Goal: Obtain resource: Download file/media

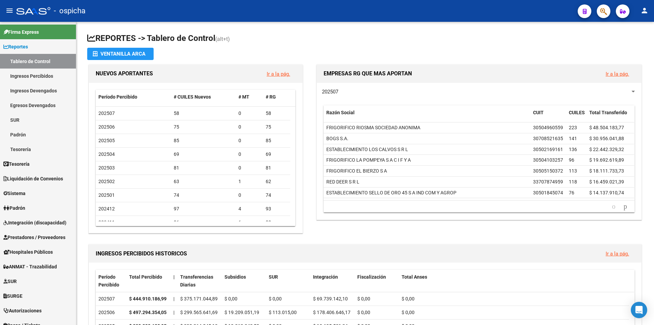
click at [606, 6] on span "button" at bounding box center [603, 11] width 7 height 14
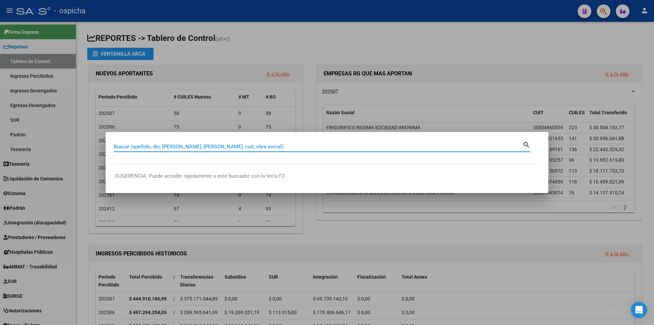
click at [316, 150] on div "Buscar (apellido, dni, [PERSON_NAME], [PERSON_NAME], cuit, obra social)" at bounding box center [318, 146] width 409 height 10
paste input "20586363647"
type input "20586363647"
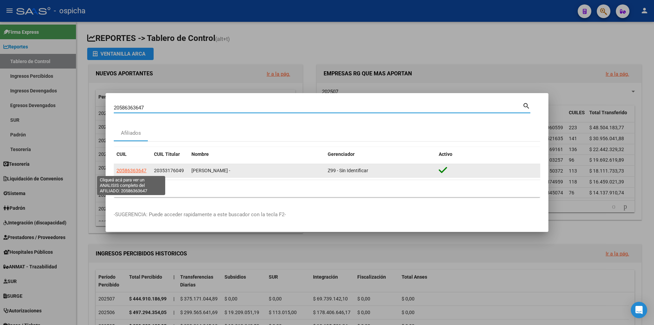
click at [135, 168] on span "20586363647" at bounding box center [132, 170] width 30 height 5
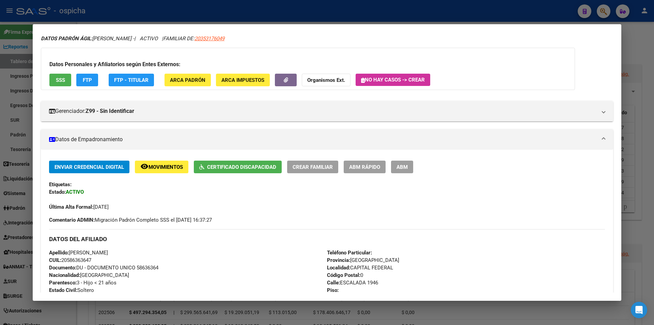
scroll to position [34, 0]
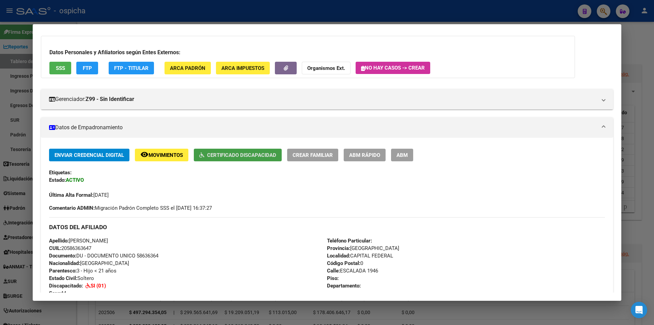
click at [225, 151] on button "Certificado Discapacidad" at bounding box center [238, 155] width 88 height 13
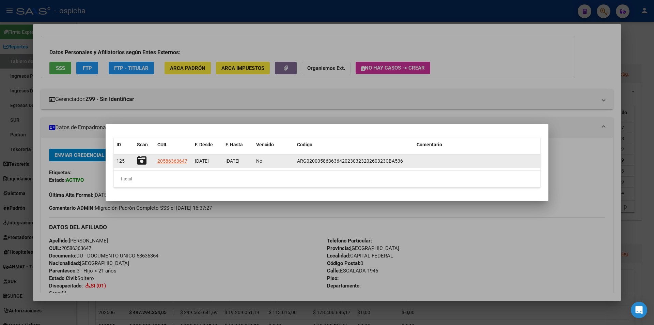
click at [139, 161] on icon at bounding box center [142, 161] width 10 height 10
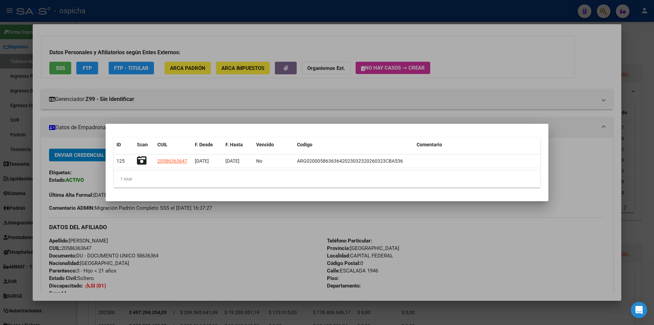
click at [353, 110] on div at bounding box center [327, 162] width 654 height 325
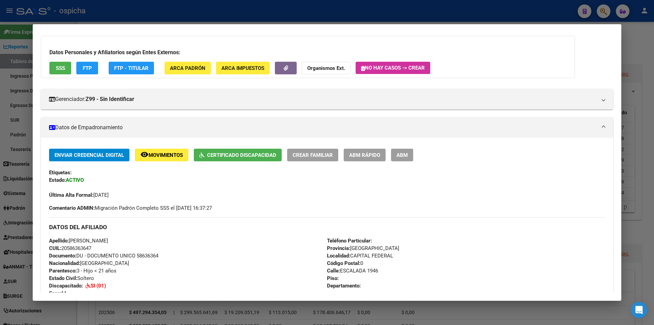
drag, startPoint x: 609, startPoint y: 1, endPoint x: 602, endPoint y: 5, distance: 7.6
click at [607, 2] on div at bounding box center [327, 162] width 654 height 325
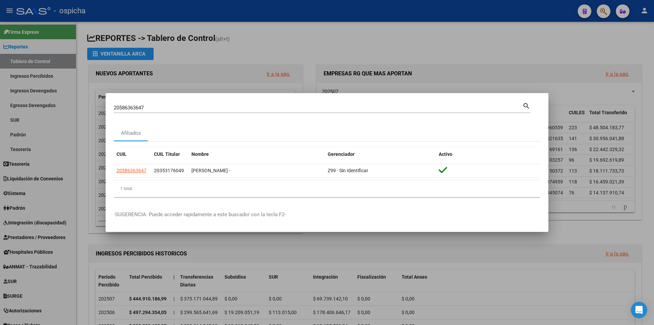
click at [602, 5] on div at bounding box center [327, 162] width 654 height 325
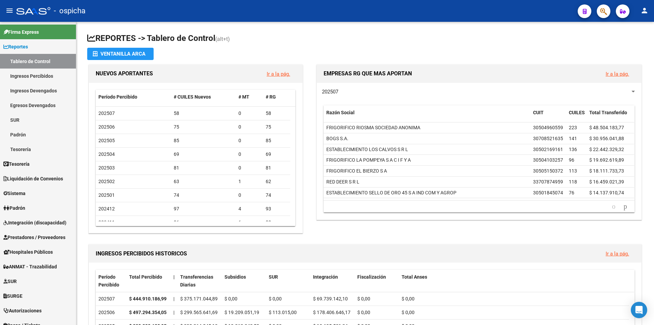
click at [602, 5] on span "button" at bounding box center [603, 11] width 7 height 14
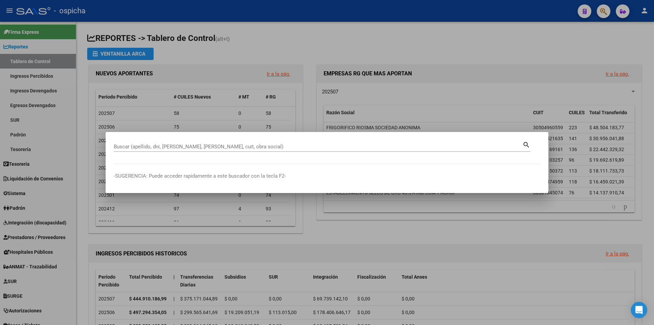
click at [294, 150] on div "Buscar (apellido, dni, [PERSON_NAME], [PERSON_NAME], cuit, obra social)" at bounding box center [318, 146] width 409 height 10
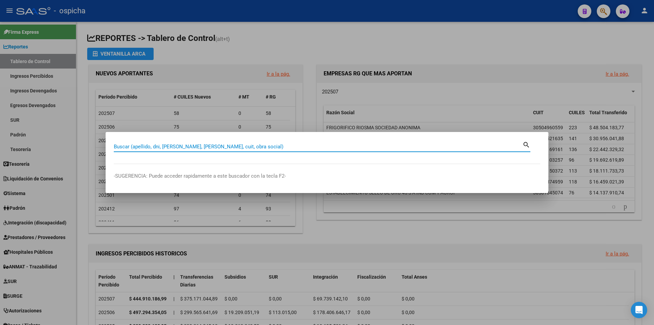
click at [294, 147] on input "Buscar (apellido, dni, [PERSON_NAME], [PERSON_NAME], cuit, obra social)" at bounding box center [318, 146] width 409 height 6
paste input "20570787528"
type input "20570787528"
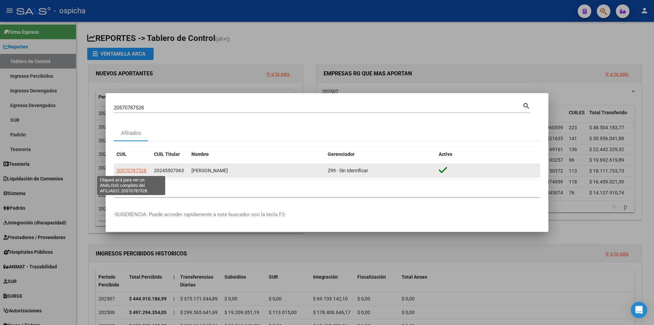
click at [129, 172] on span "20570787528" at bounding box center [132, 170] width 30 height 5
type textarea "20570787528"
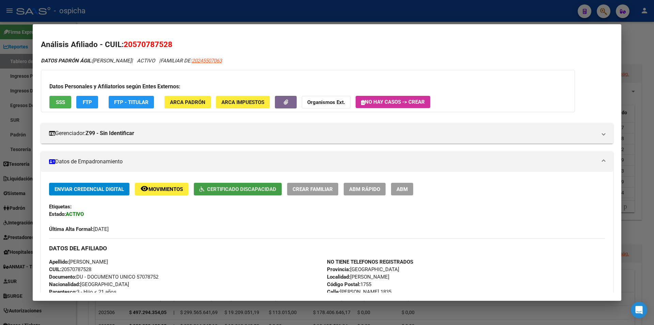
click at [243, 187] on span "Certificado Discapacidad" at bounding box center [241, 189] width 69 height 6
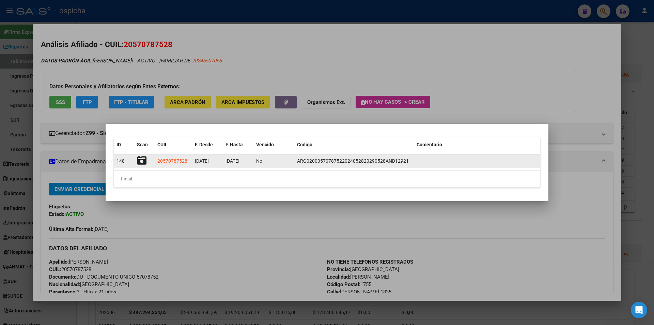
click at [141, 161] on icon at bounding box center [142, 161] width 10 height 10
